Goal: Register for event/course

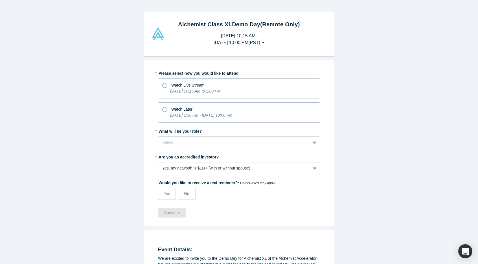
click at [166, 110] on icon at bounding box center [164, 109] width 5 height 5
click at [0, 0] on input "Watch Later [DATE] 1:30 PM - [DATE] 10:00 PM" at bounding box center [0, 0] width 0 height 0
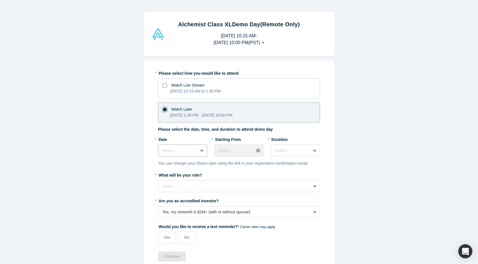
click at [184, 150] on div at bounding box center [177, 150] width 31 height 7
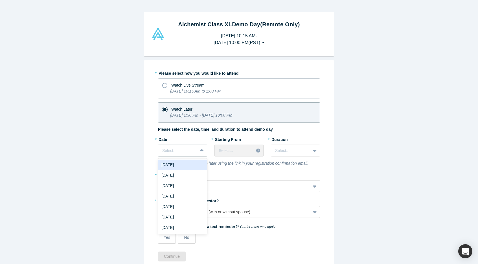
click at [182, 167] on div "[DATE]" at bounding box center [182, 164] width 49 height 10
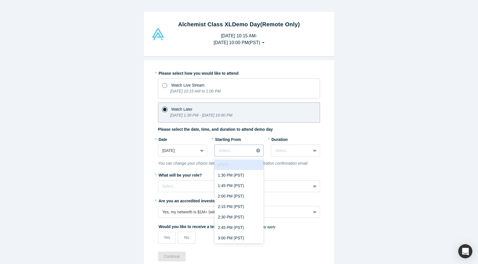
click at [249, 152] on div at bounding box center [234, 150] width 31 height 7
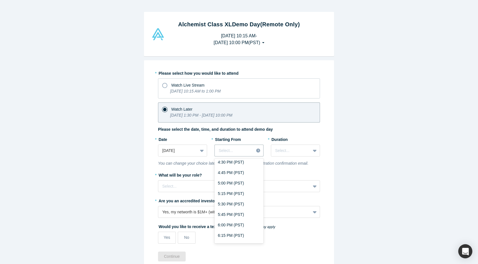
scroll to position [215, 0]
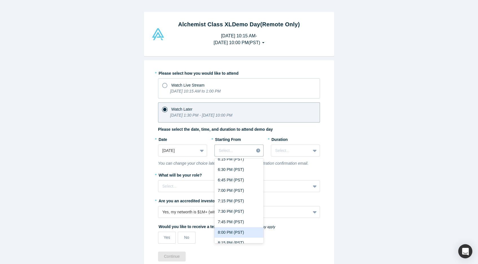
click at [226, 232] on div "8:00 PM (PST)" at bounding box center [239, 232] width 49 height 10
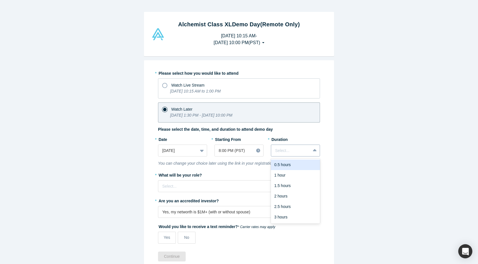
click at [314, 150] on icon at bounding box center [315, 150] width 4 height 2
click at [282, 219] on div "3 hours" at bounding box center [295, 217] width 49 height 10
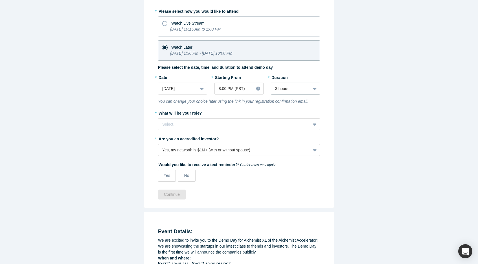
scroll to position [70, 0]
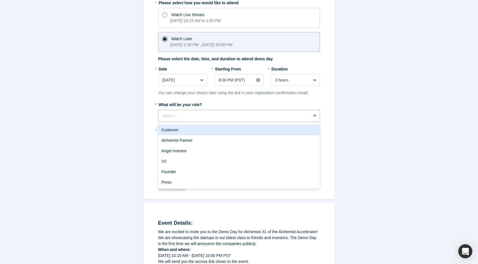
click at [175, 117] on div "Select..." at bounding box center [234, 116] width 144 height 6
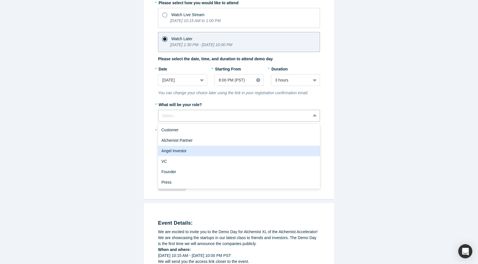
click at [175, 149] on div "Angel Investor" at bounding box center [239, 150] width 162 height 10
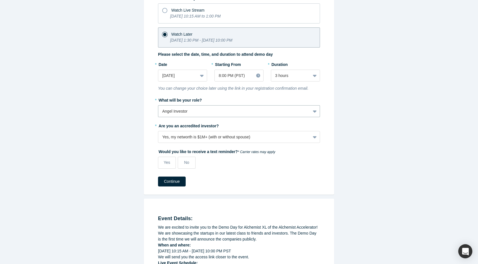
scroll to position [75, 0]
click at [188, 162] on span "No" at bounding box center [186, 161] width 5 height 5
click at [0, 0] on input "No" at bounding box center [0, 0] width 0 height 0
click at [175, 183] on button "Continue" at bounding box center [172, 181] width 28 height 10
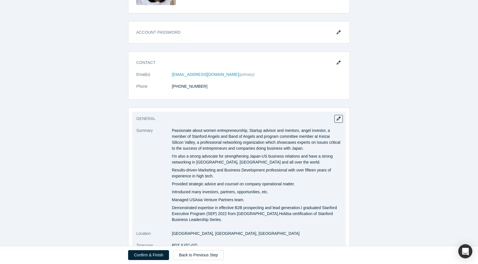
scroll to position [124, 0]
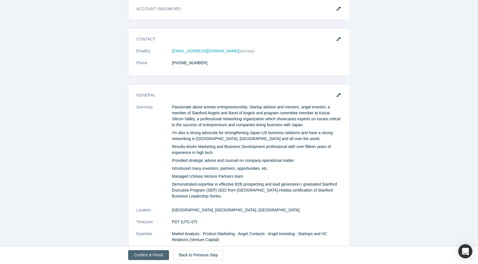
click at [155, 253] on button "Confirm & Finish" at bounding box center [148, 255] width 41 height 10
